Goal: Task Accomplishment & Management: Manage account settings

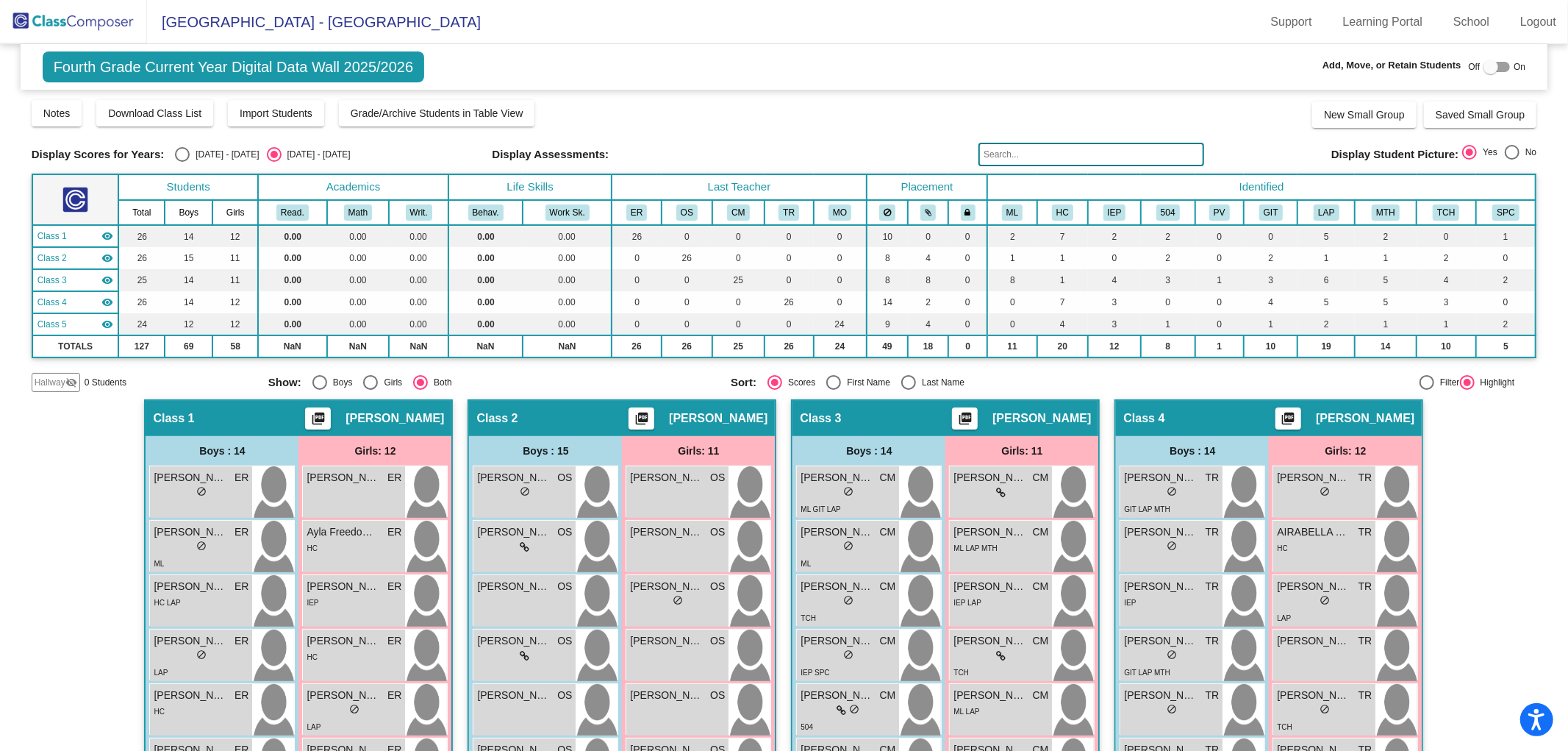
click at [102, 16] on img at bounding box center [74, 22] width 147 height 44
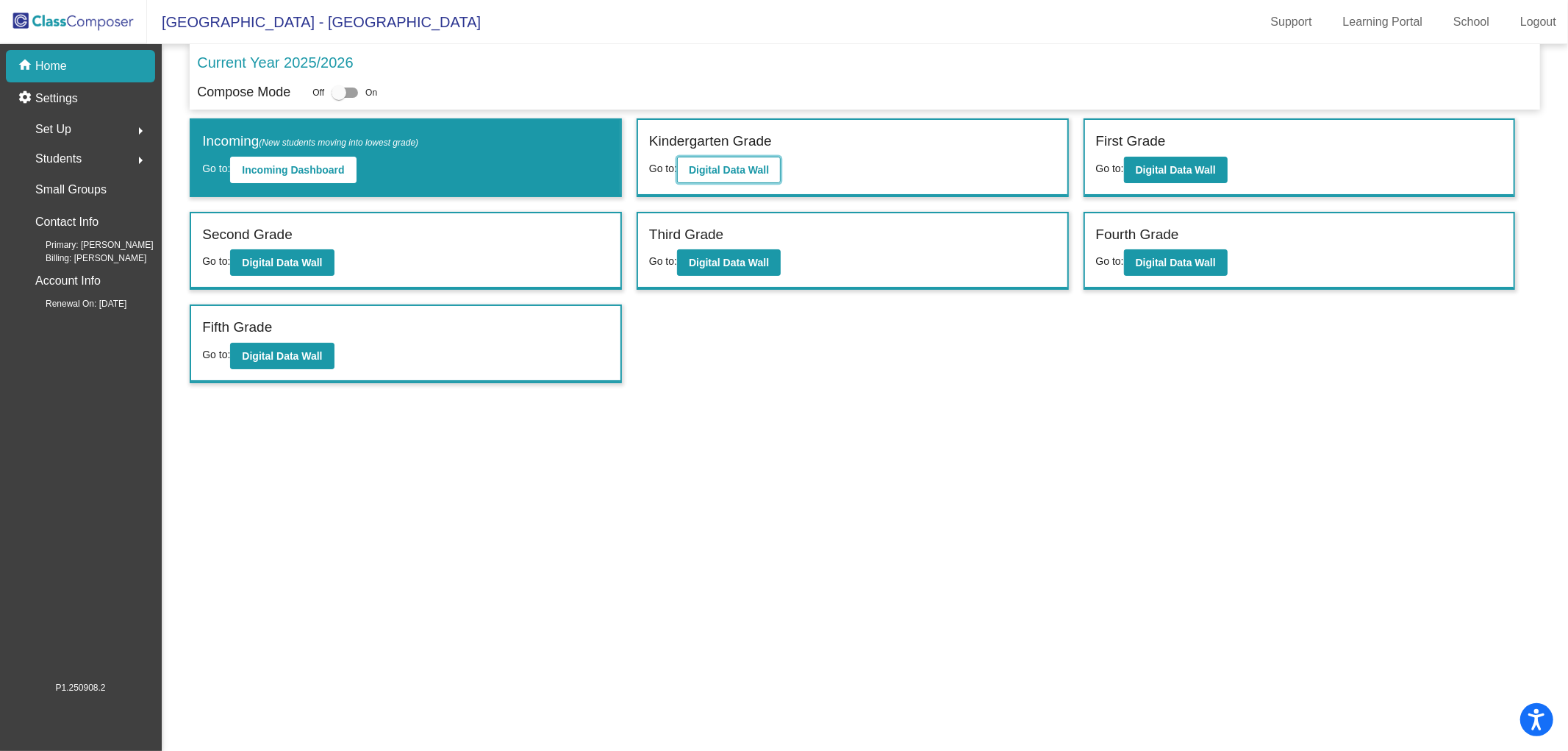
click at [746, 173] on b "Digital Data Wall" at bounding box center [729, 170] width 81 height 12
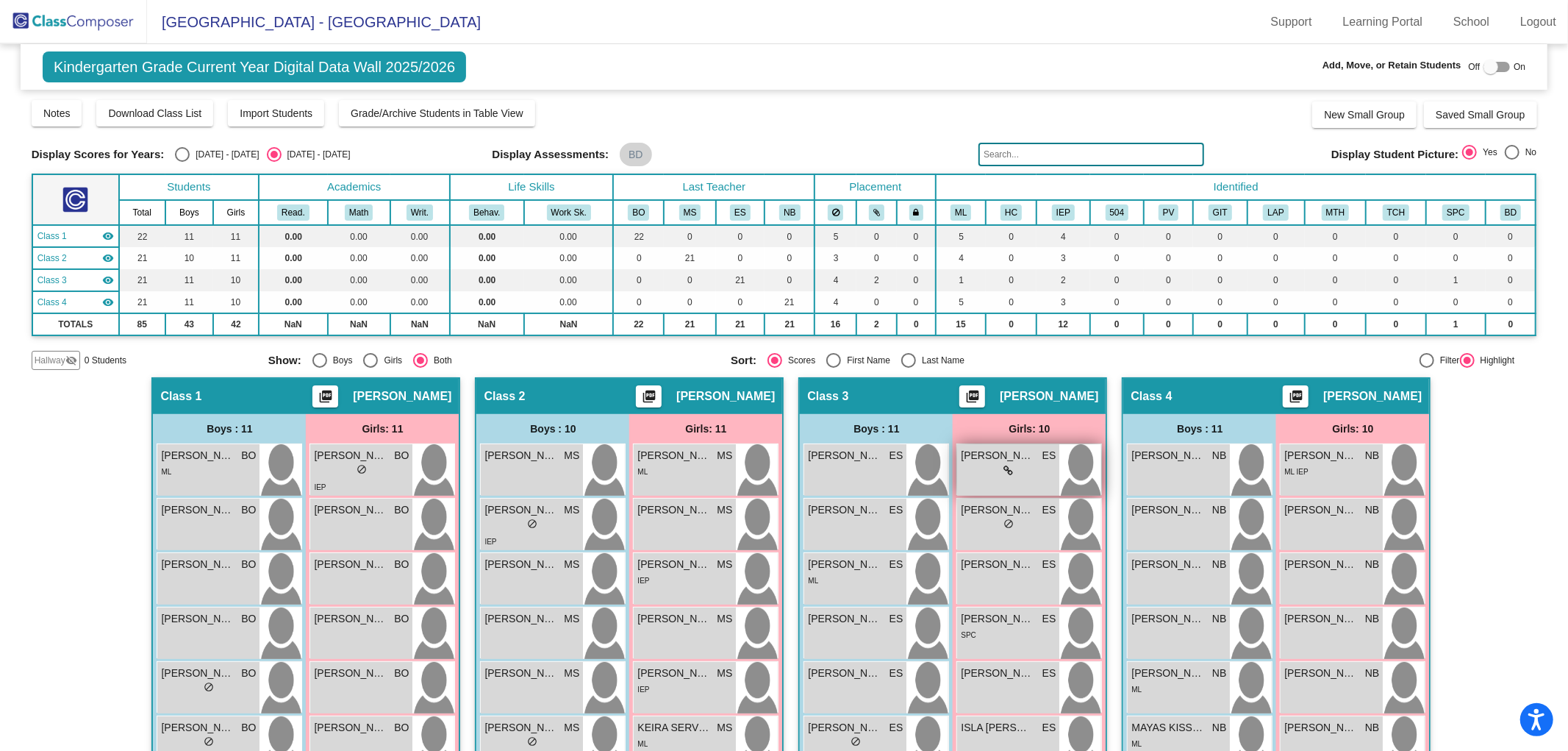
scroll to position [311, 0]
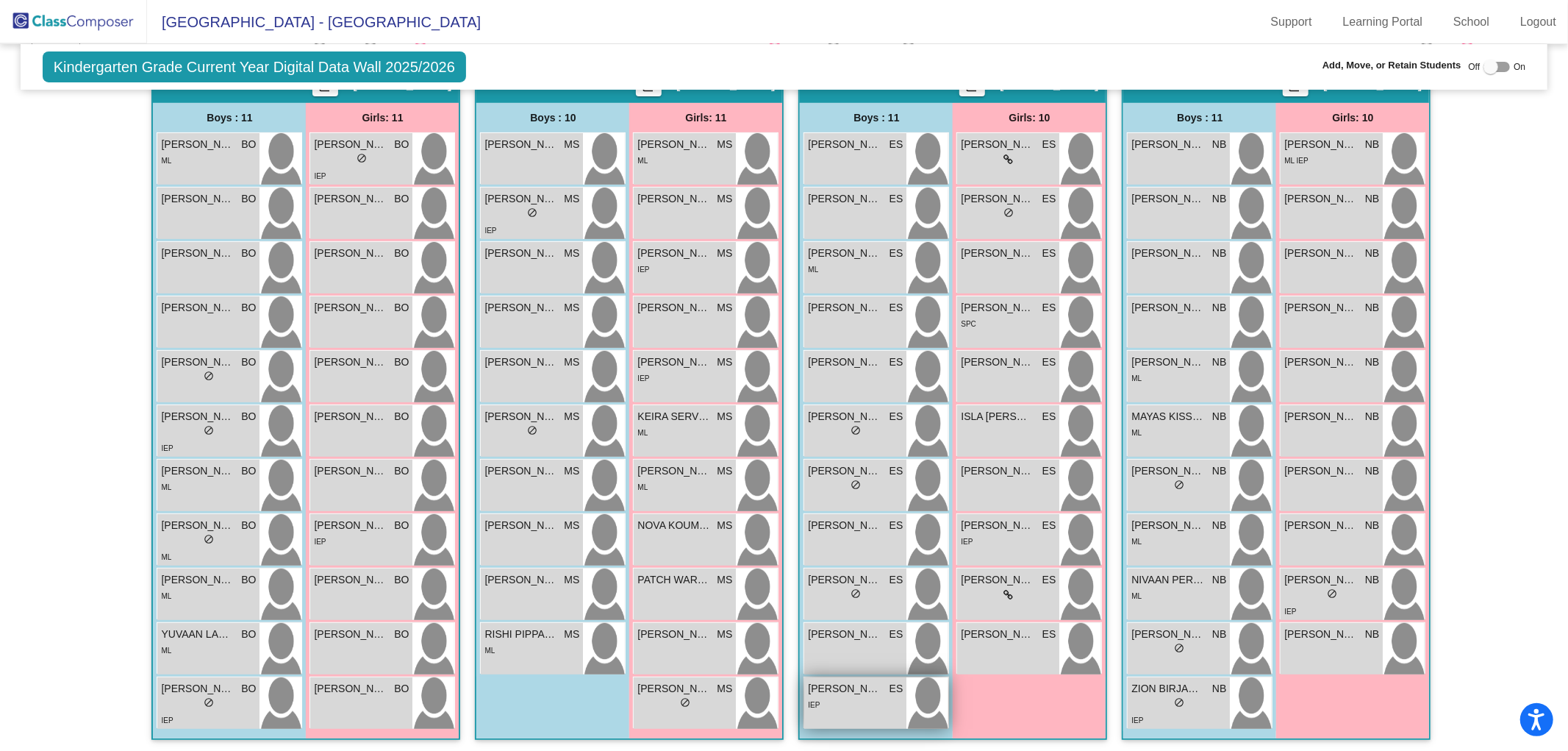
click at [834, 711] on div "[PERSON_NAME] ES lock do_not_disturb_alt IEP" at bounding box center [855, 703] width 103 height 52
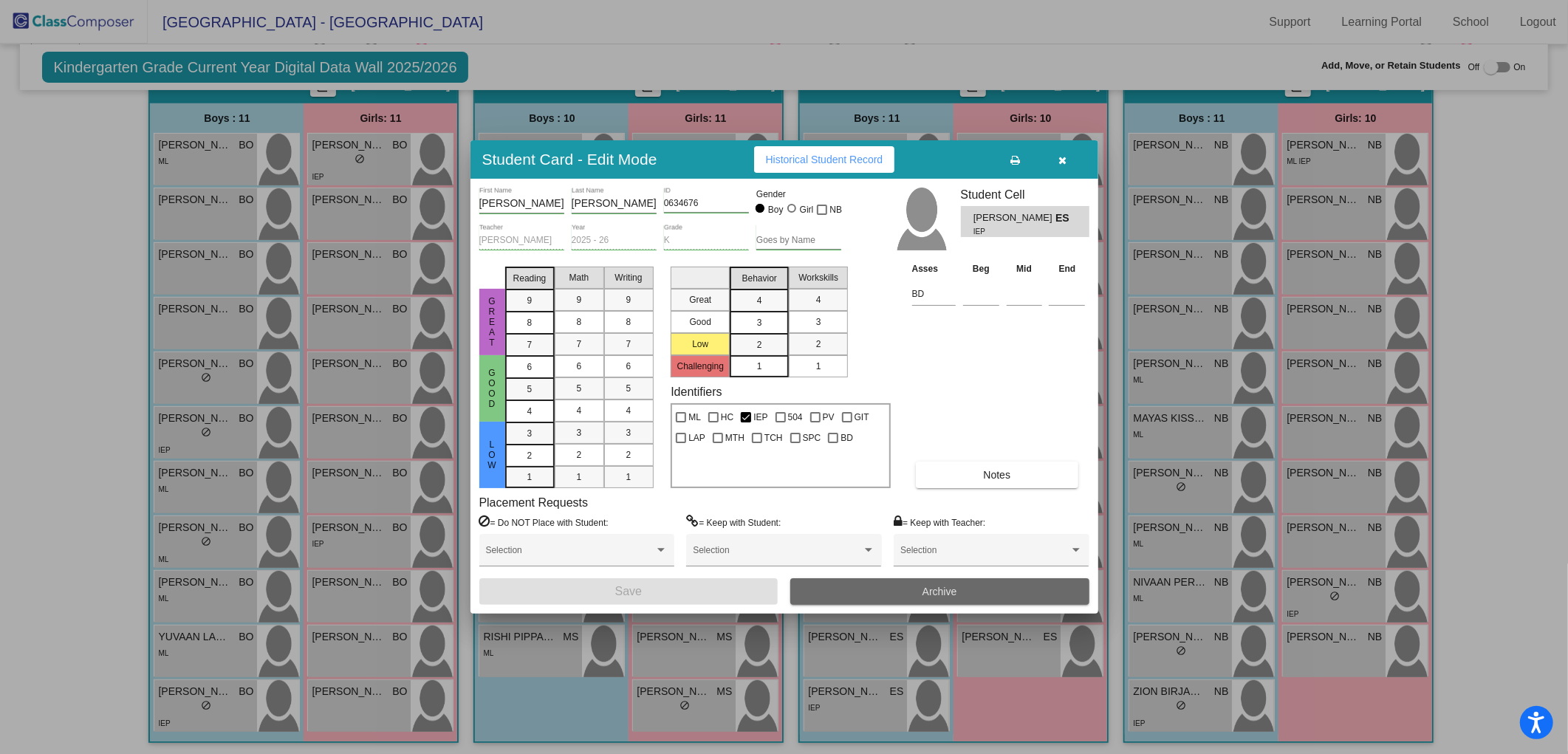
click at [851, 592] on button "Archive" at bounding box center [939, 591] width 299 height 27
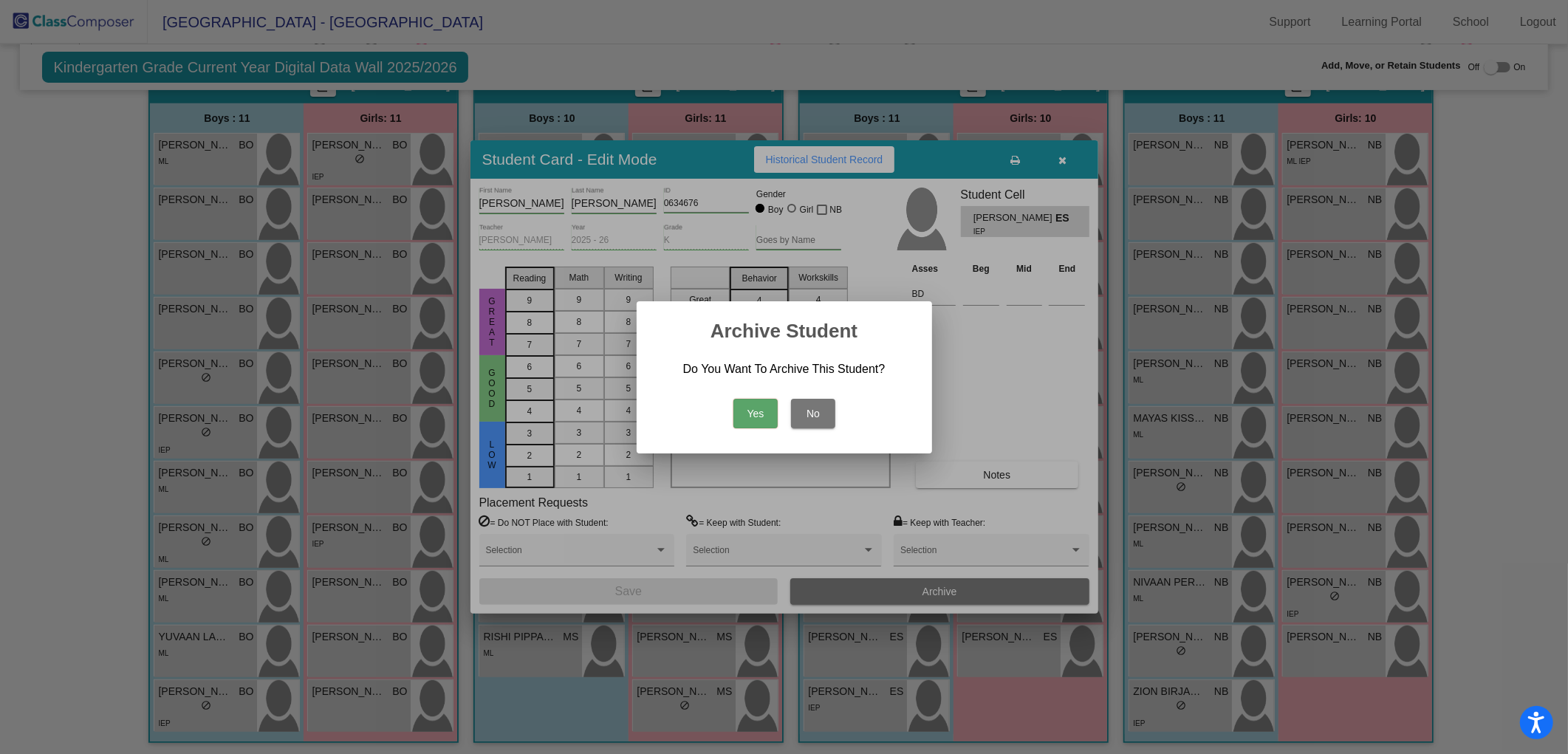
click at [770, 418] on button "Yes" at bounding box center [755, 414] width 44 height 30
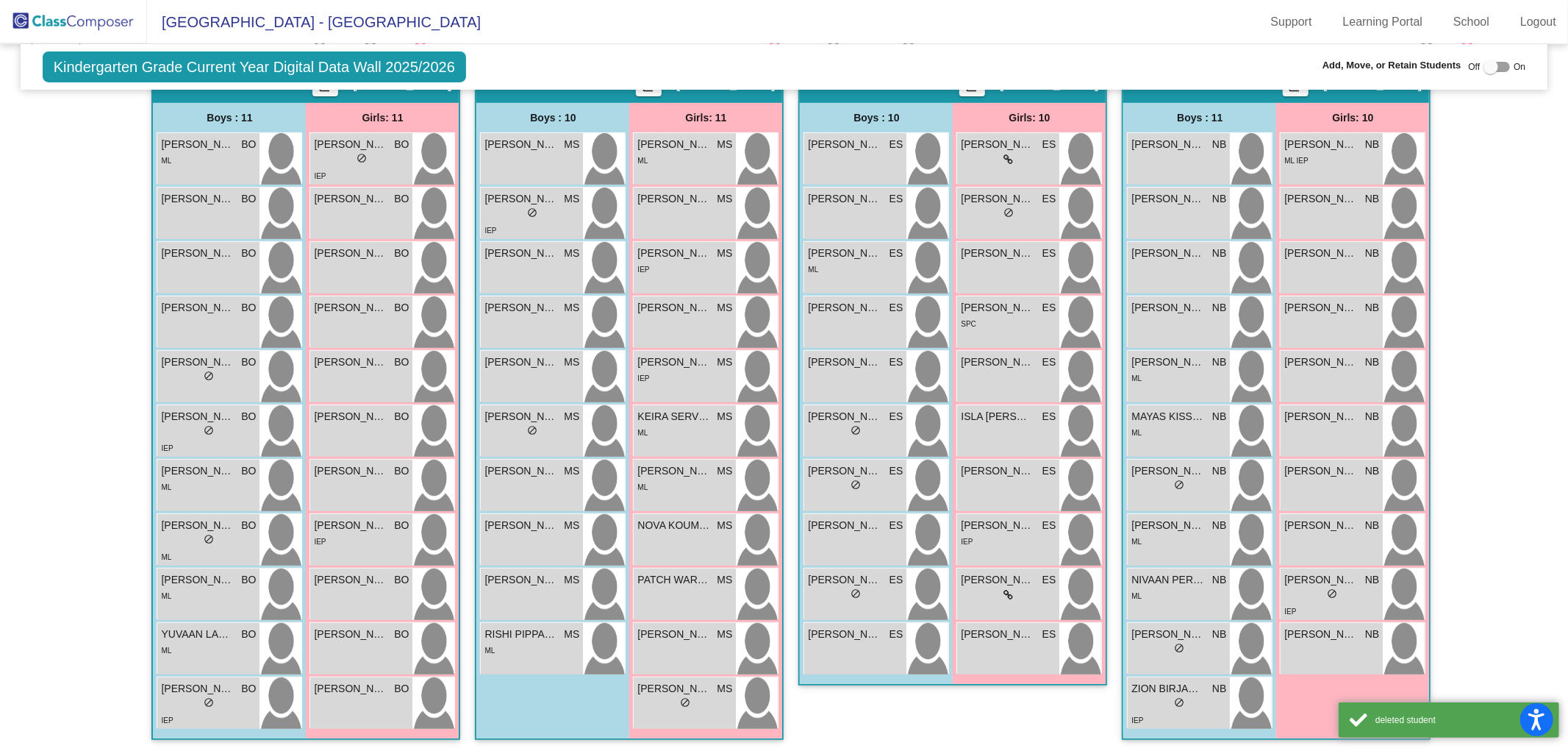
click at [105, 18] on img at bounding box center [74, 22] width 147 height 44
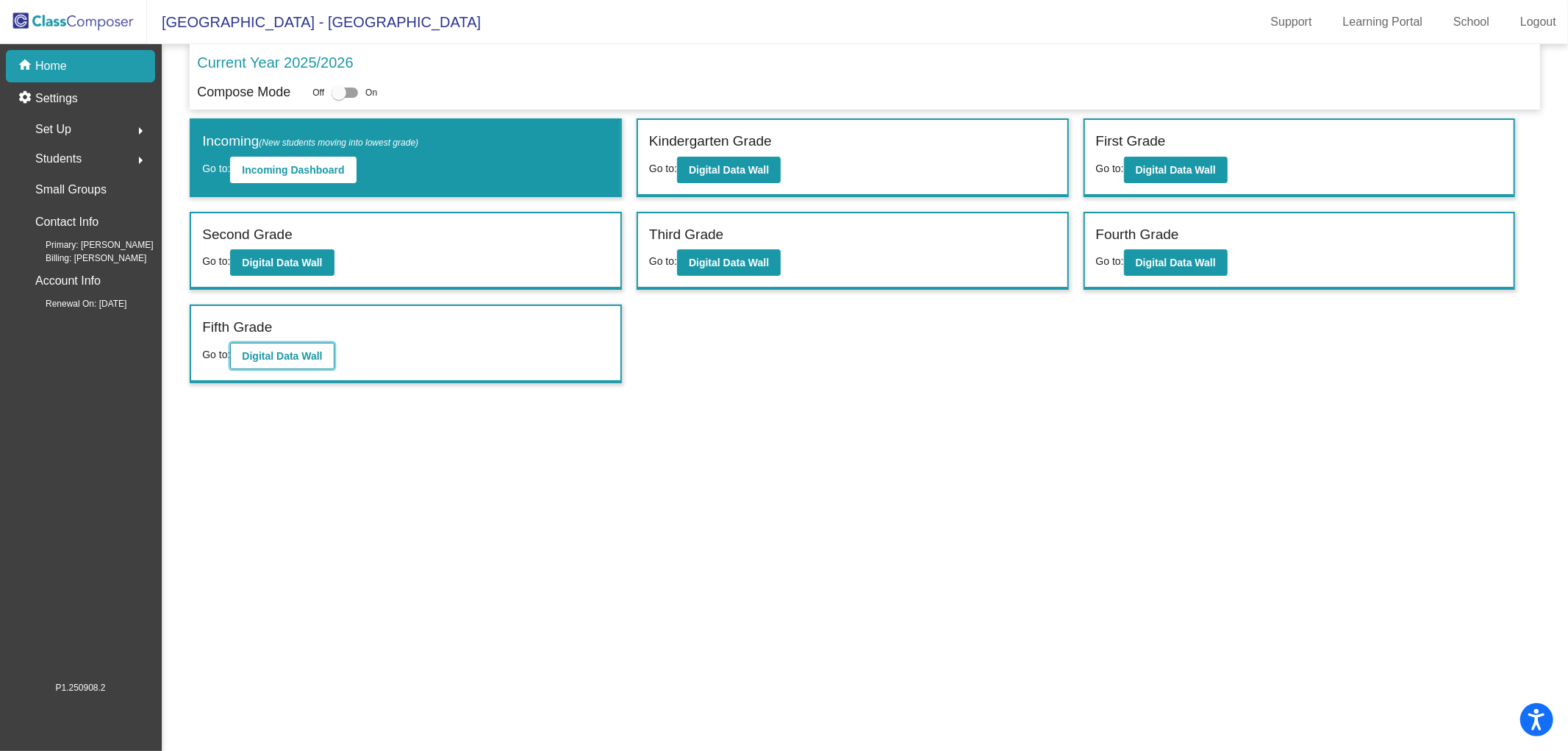
click at [300, 354] on b "Digital Data Wall" at bounding box center [282, 357] width 81 height 12
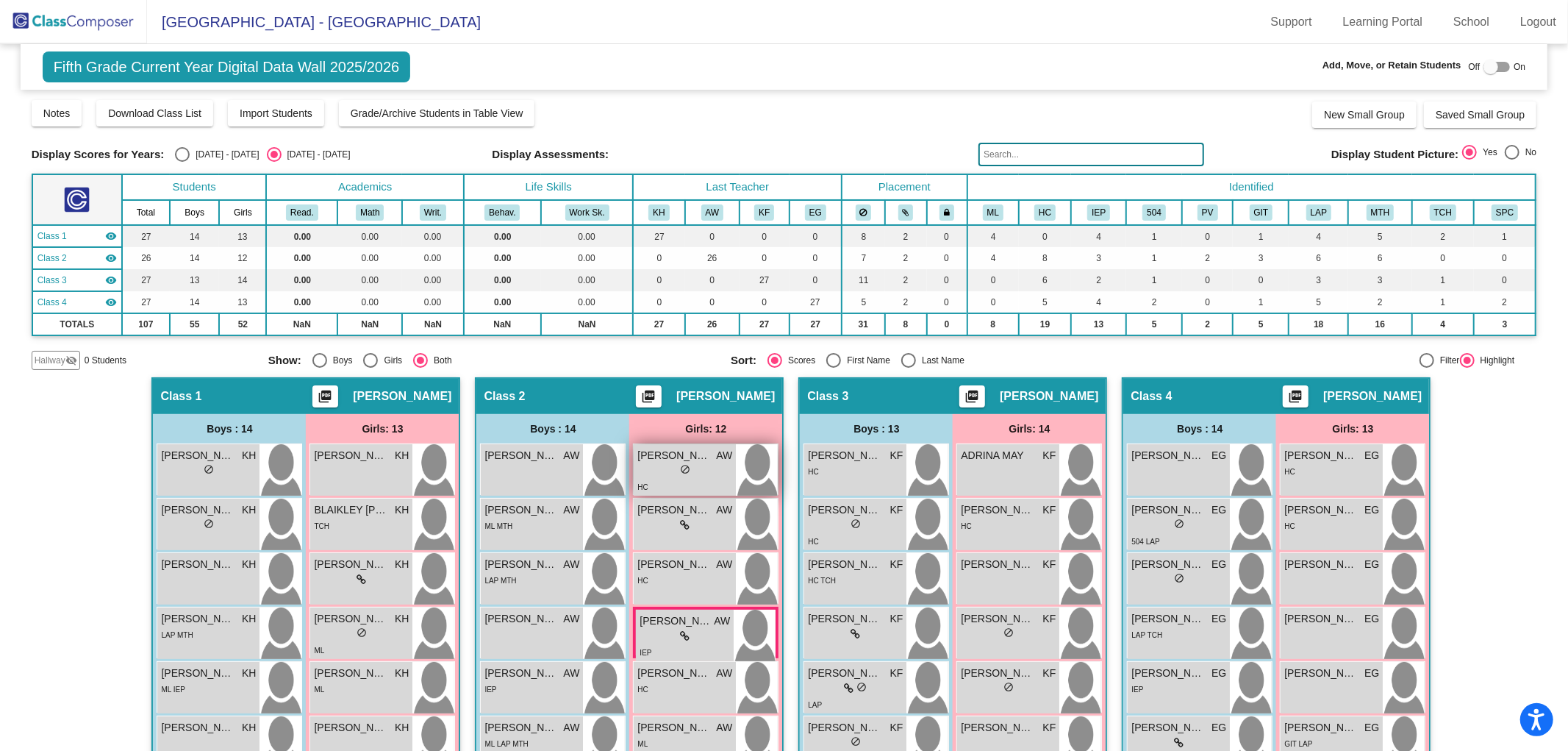
scroll to position [354, 0]
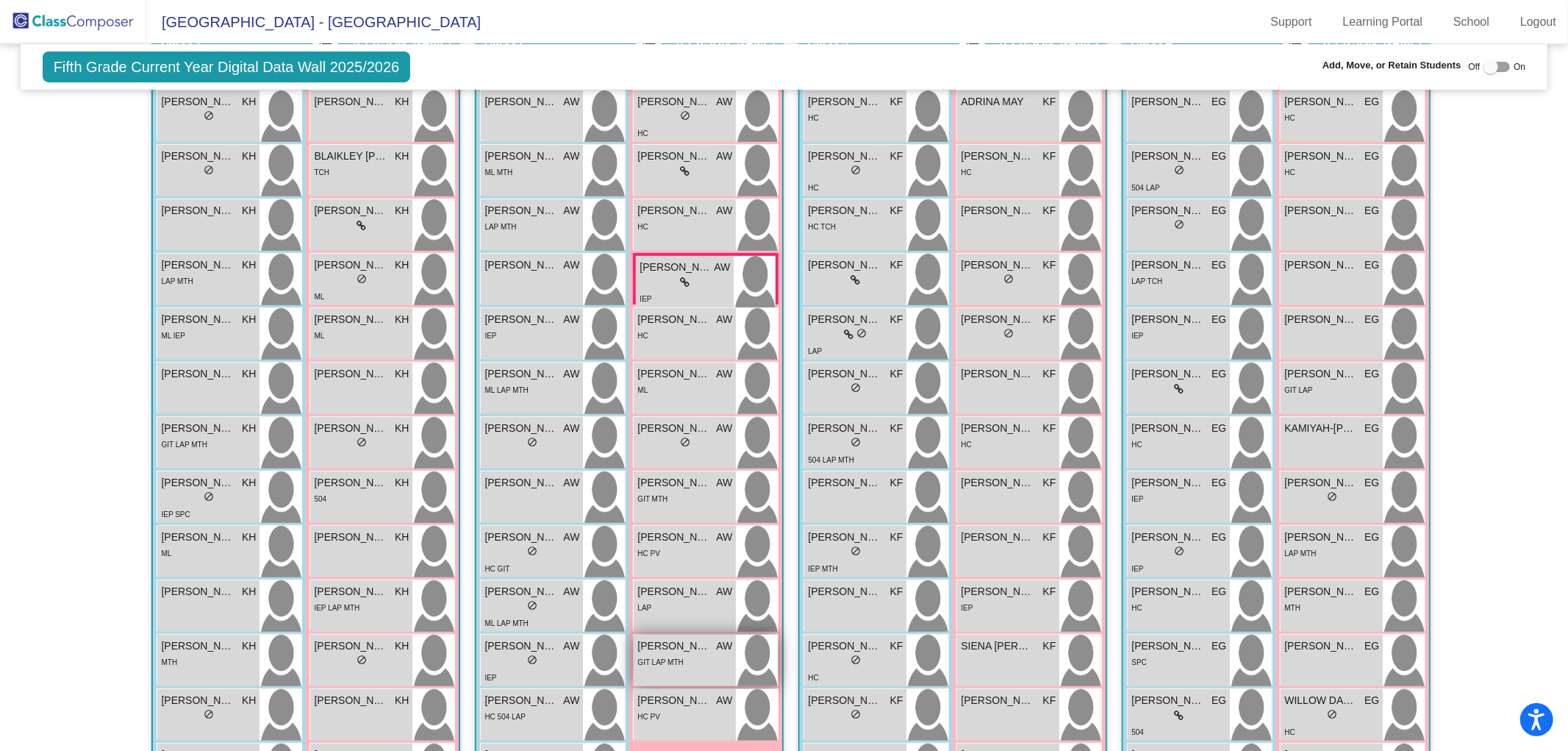
click at [662, 673] on div "[PERSON_NAME] AW lock do_not_disturb_alt GIT LAP MTH" at bounding box center [685, 660] width 103 height 52
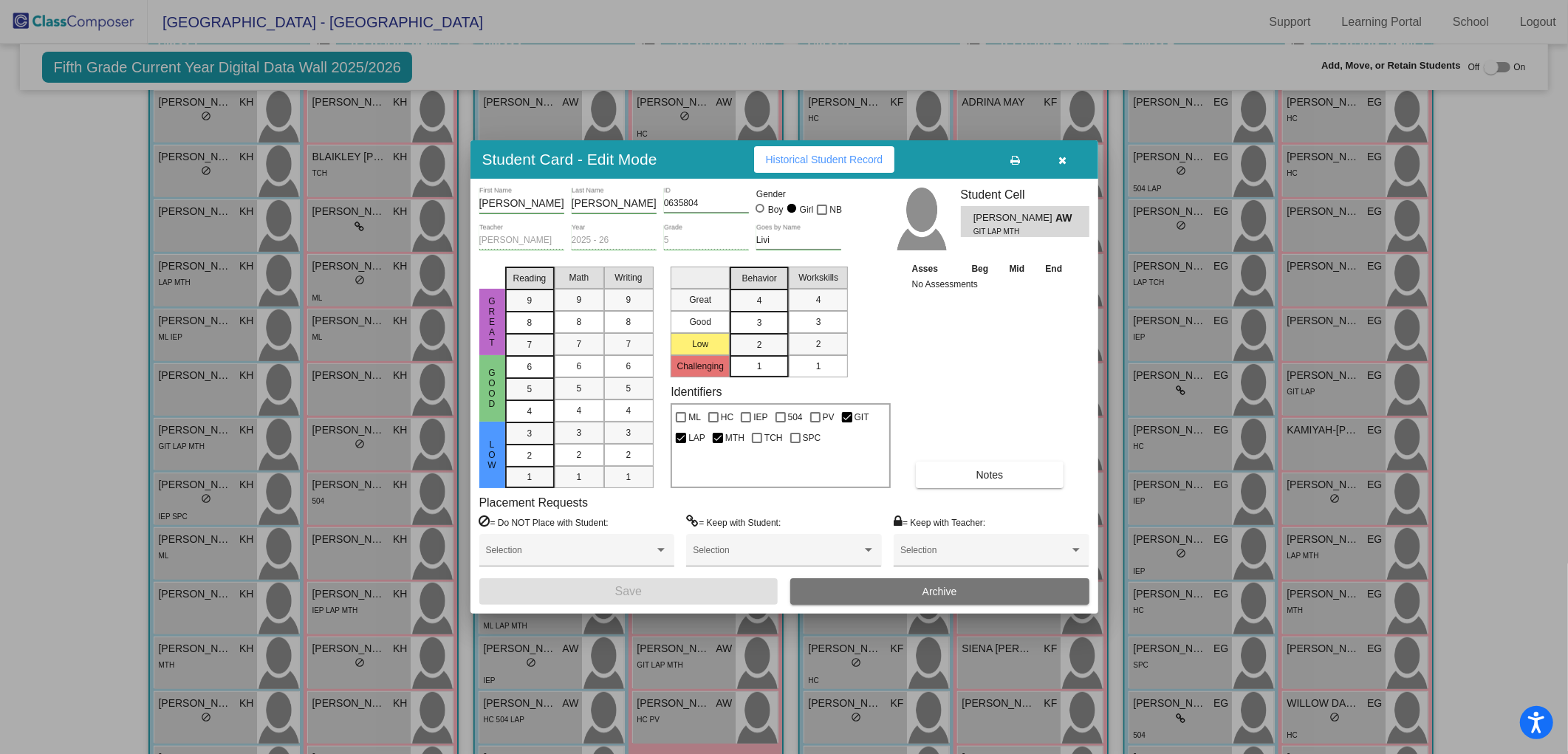
click at [913, 582] on button "Archive" at bounding box center [939, 591] width 299 height 27
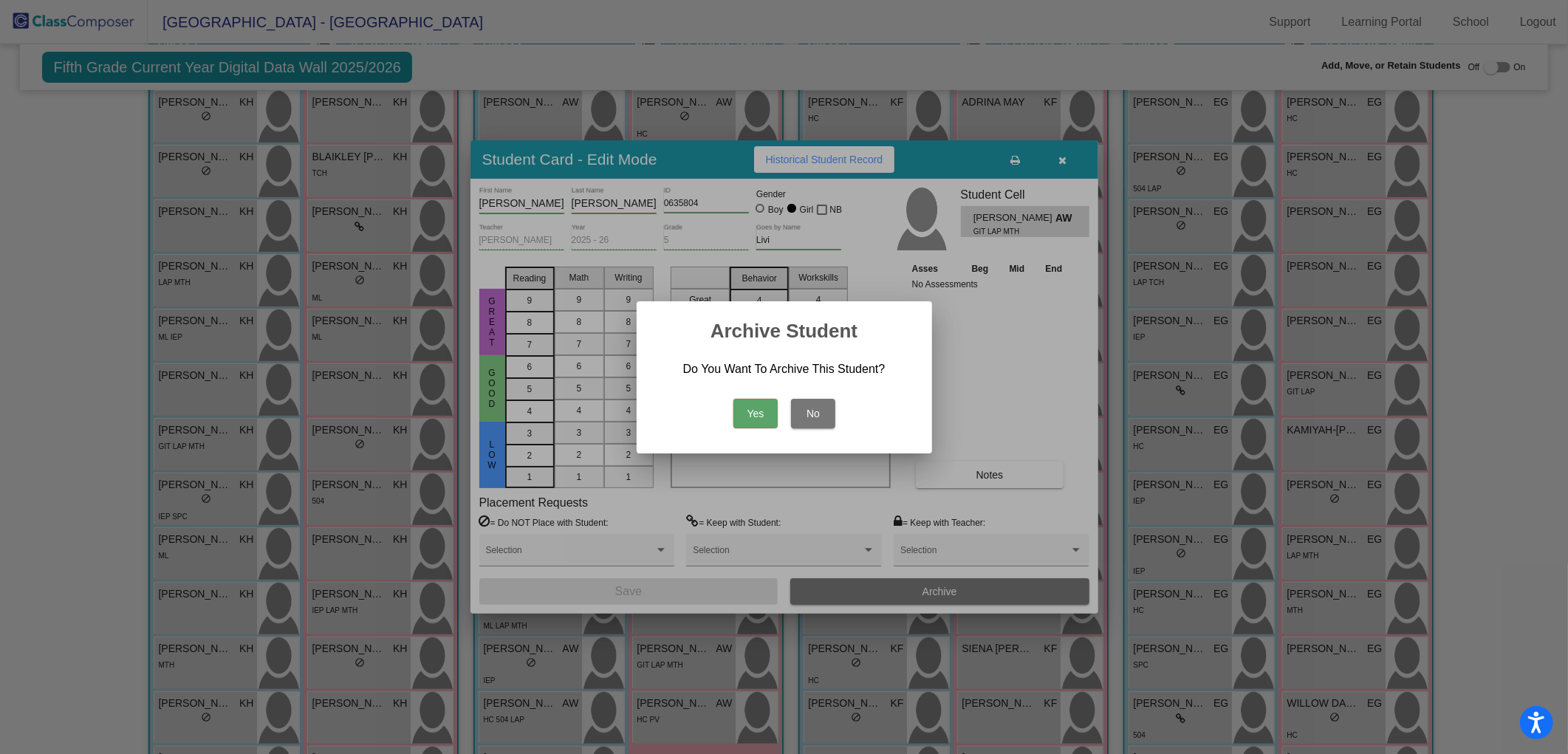
click at [752, 399] on button "Yes" at bounding box center [755, 414] width 44 height 30
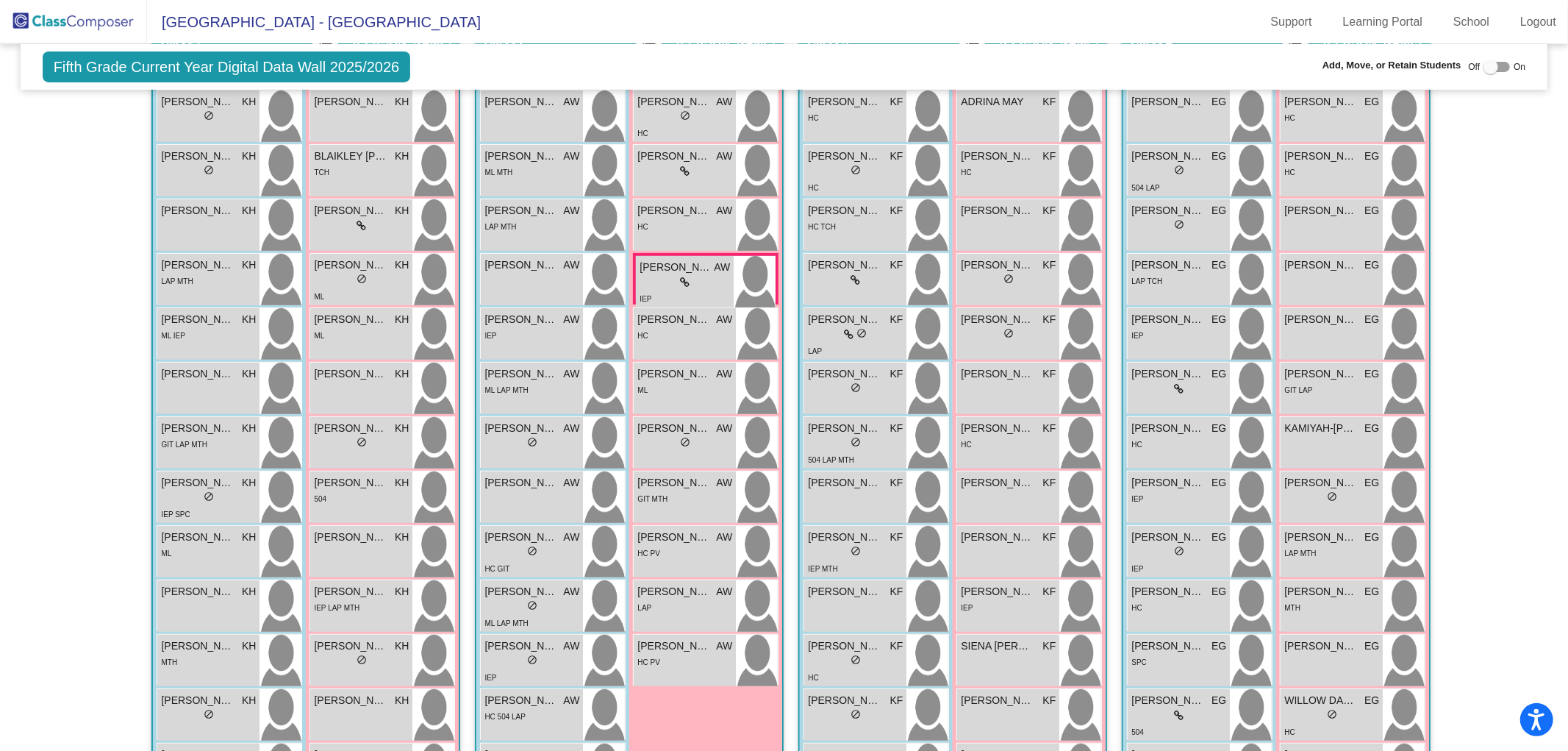
click at [63, 11] on img at bounding box center [74, 22] width 147 height 44
